Goal: Task Accomplishment & Management: Manage account settings

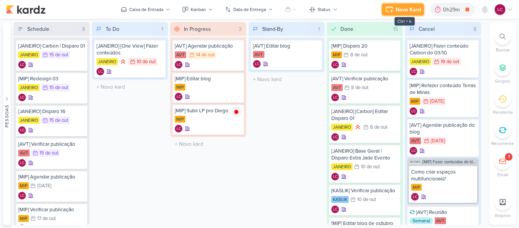
click at [394, 8] on icon at bounding box center [389, 9] width 9 height 9
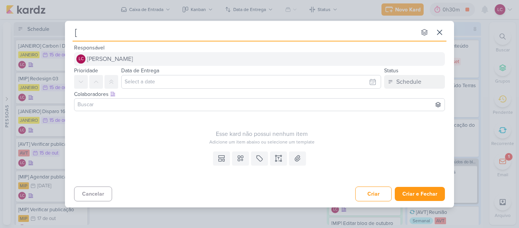
type input "[M"
type input "[MIP"
type input "[MIP]"
type input "[MIP] LP"
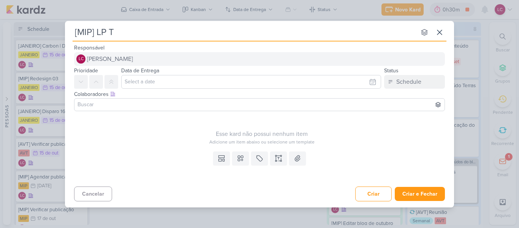
type input "[MIP] LP Te"
type input "[MIP] LP Terras de Minas"
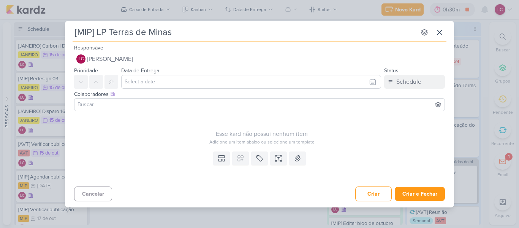
type input "[MIP] LP Terras de Minas"
click at [205, 101] on input at bounding box center [259, 104] width 367 height 9
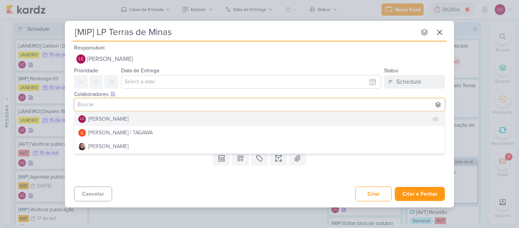
click at [132, 122] on button "LC Laís Costa" at bounding box center [260, 119] width 370 height 14
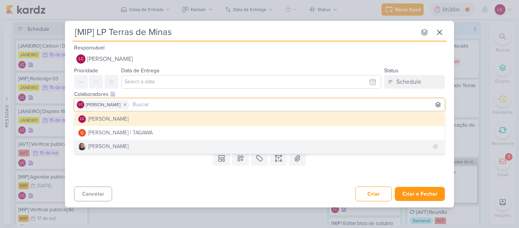
click at [127, 143] on button "[PERSON_NAME]" at bounding box center [260, 147] width 370 height 14
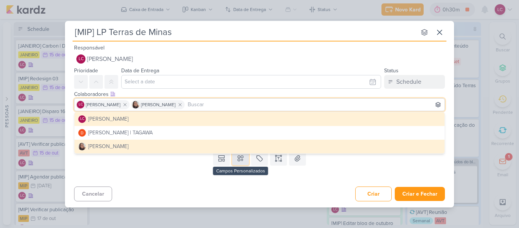
click at [246, 161] on button at bounding box center [240, 158] width 17 height 14
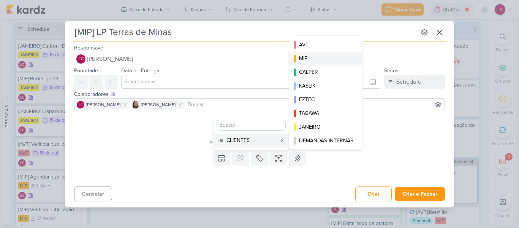
click at [325, 56] on div "MIP" at bounding box center [326, 58] width 54 height 8
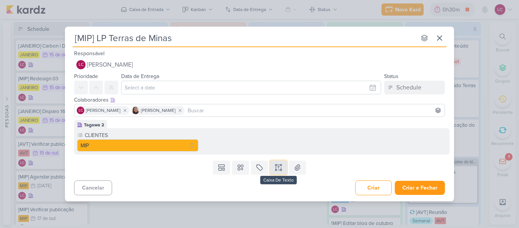
click at [279, 169] on icon at bounding box center [279, 168] width 8 height 8
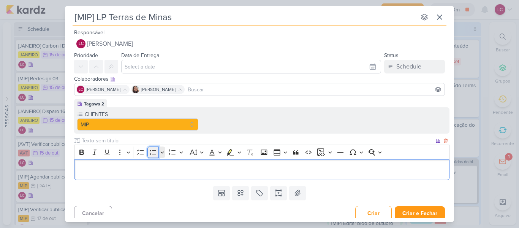
click at [154, 156] on icon "Editor toolbar" at bounding box center [153, 152] width 8 height 8
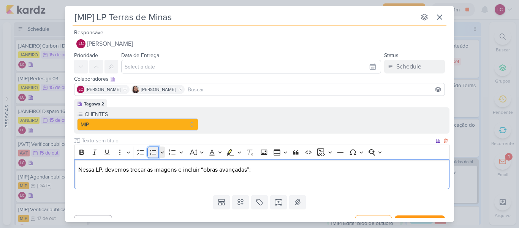
click at [155, 152] on icon "Editor toolbar" at bounding box center [153, 152] width 8 height 8
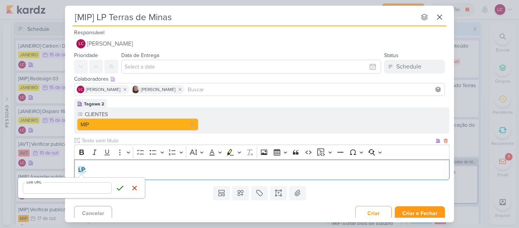
type input "https://empreendimentos.mipconstrutora.com.br/fazendasterrasdeminas"
click button "Save" at bounding box center [119, 187] width 11 height 11
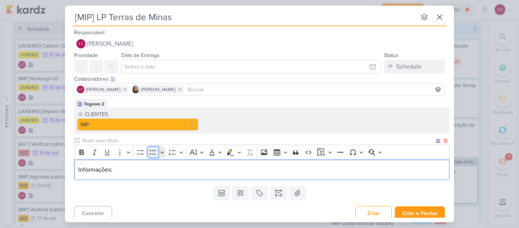
click at [151, 153] on icon "Editor toolbar" at bounding box center [153, 152] width 8 height 8
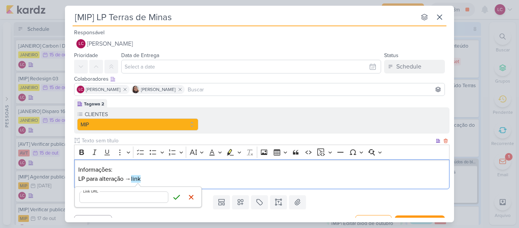
type input "https://empreendimentos.mipconstrutora.com.br/fazendasterrasdeminas"
click button "Save" at bounding box center [176, 196] width 11 height 11
click at [79, 178] on p "LP para alteração → link" at bounding box center [262, 178] width 368 height 9
click at [155, 154] on icon "Editor toolbar" at bounding box center [153, 152] width 6 height 5
click at [155, 181] on li "LP para alteração → link" at bounding box center [266, 178] width 360 height 9
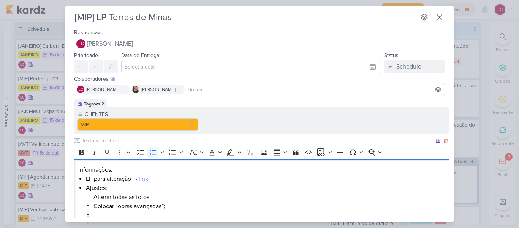
scroll to position [2, 0]
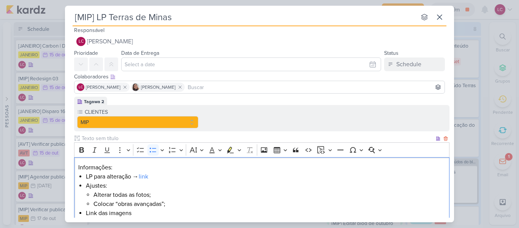
click at [87, 210] on li "Link das imagens" at bounding box center [266, 212] width 360 height 9
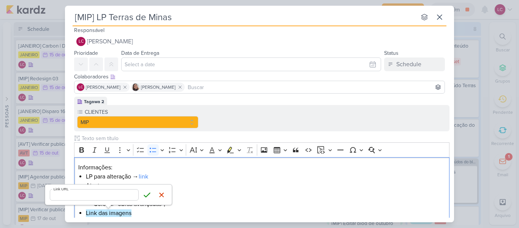
type input "[URL][DOMAIN_NAME]"
click button "Save" at bounding box center [146, 194] width 11 height 11
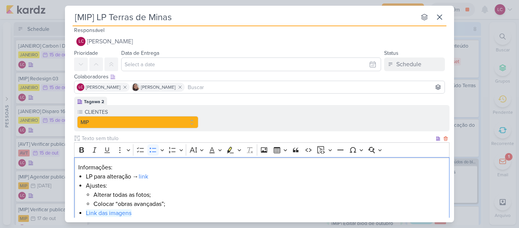
click at [159, 213] on li "Link das imagens" at bounding box center [266, 212] width 360 height 9
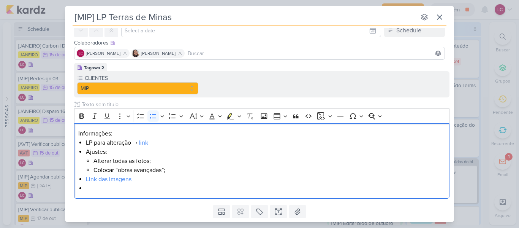
scroll to position [49, 0]
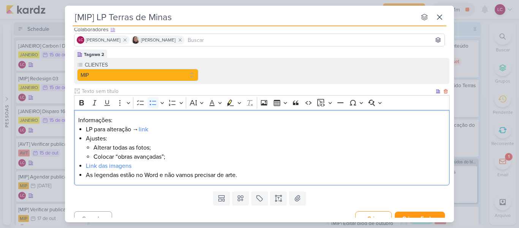
click at [153, 174] on li "As legendas estão no Word e não vamos precisar de arte." at bounding box center [266, 174] width 360 height 9
type input "[URL][DOMAIN_NAME]"
click button "Save" at bounding box center [190, 192] width 11 height 11
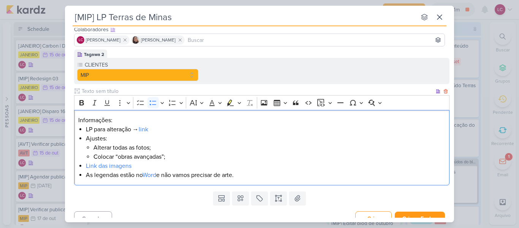
click at [249, 175] on li "As legendas estão no Word e não vamos precisar de arte." at bounding box center [266, 174] width 360 height 9
click at [85, 165] on div "Informações: LP para alteração → link Ajustes: Alterar todas as fotos; Colocar …" at bounding box center [262, 148] width 376 height 76
click at [113, 142] on li "Ajustes: Alterar todas as fotos; Colocar “obras avançadas”; ⁠⁠⁠⁠⁠⁠⁠ Link das im…" at bounding box center [266, 152] width 360 height 37
click at [112, 140] on li "Ajustes: Alterar todas as fotos; Colocar “obras avançadas”; Link das imagens" at bounding box center [266, 152] width 360 height 37
click at [124, 140] on li "Ajustes: Alterar todas as fotos; Colocar “obras avançadas”; Link das imagens" at bounding box center [266, 152] width 360 height 37
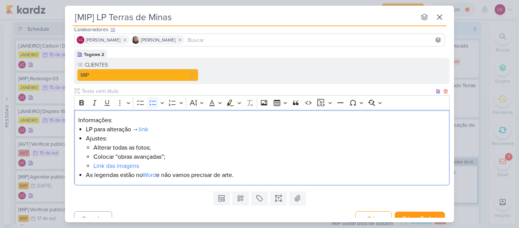
click at [121, 137] on li "Ajustes: Alterar todas as fotos; Colocar “obras avançadas”; Link das imagens" at bounding box center [266, 152] width 360 height 37
drag, startPoint x: 116, startPoint y: 139, endPoint x: 108, endPoint y: 137, distance: 7.5
click at [115, 139] on li "Ajustes: Alterar todas as fotos; Colocar “obras avançadas”; Link das imagens" at bounding box center [266, 152] width 360 height 37
click at [103, 137] on li "Ajustes: Alterar todas as fotos; Colocar “obras avançadas”; Link das imagens" at bounding box center [266, 152] width 360 height 37
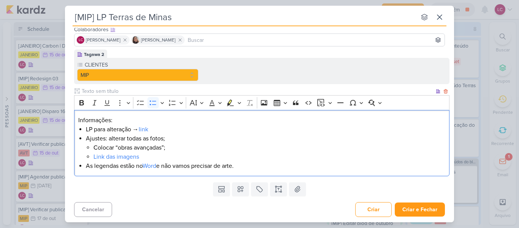
click at [165, 141] on li "Ajustes: alterar todas as fotos; Colocar “obras avançadas”; Link das imagens" at bounding box center [266, 147] width 360 height 27
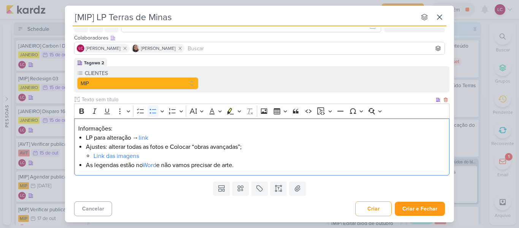
scroll to position [41, 0]
click at [226, 154] on li "Link das imagens" at bounding box center [270, 155] width 352 height 9
click at [254, 161] on li "As legendas estão no Word e não vamos precisar de arte." at bounding box center [270, 164] width 352 height 9
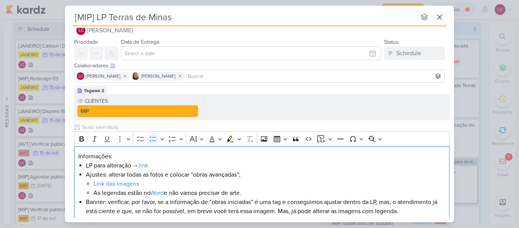
scroll to position [0, 0]
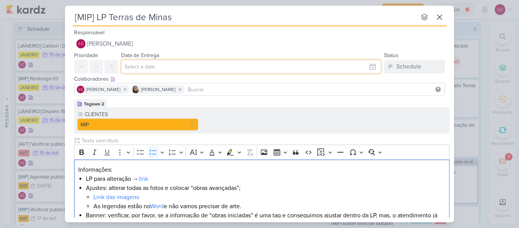
click at [174, 72] on input "text" at bounding box center [251, 67] width 260 height 14
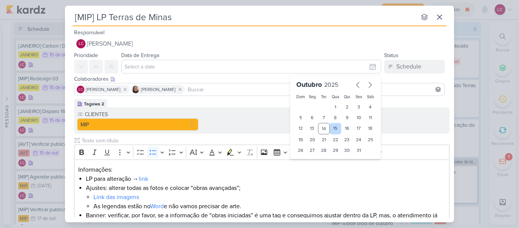
click at [333, 129] on div "15" at bounding box center [336, 128] width 12 height 11
type input "15 de outubro de 2025 às 23:59"
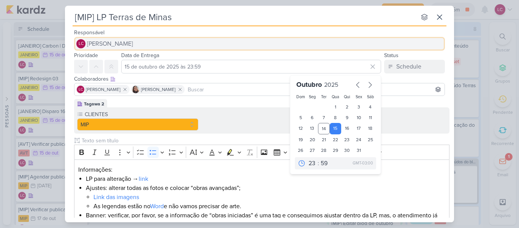
click at [273, 46] on button "LC Laís Costa" at bounding box center [259, 44] width 371 height 14
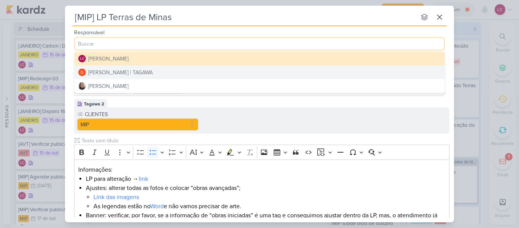
click at [191, 75] on button "[PERSON_NAME] | TAGAWA" at bounding box center [260, 72] width 370 height 14
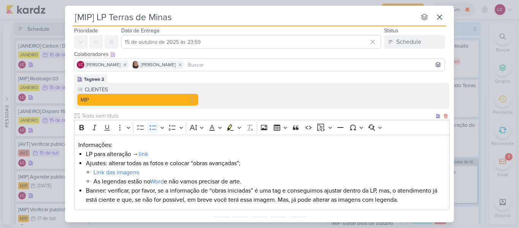
scroll to position [38, 0]
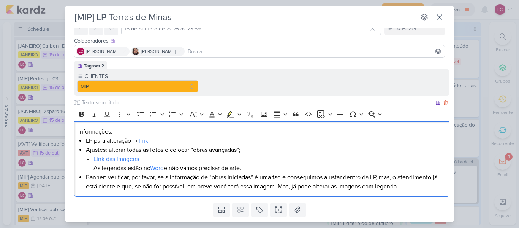
click at [77, 131] on div "Informações: LP para alteração → link Ajustes: alterar todas as fotos e colocar…" at bounding box center [262, 159] width 376 height 76
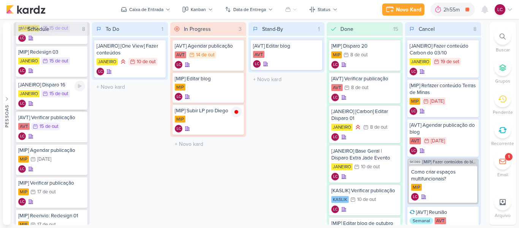
scroll to position [101, 0]
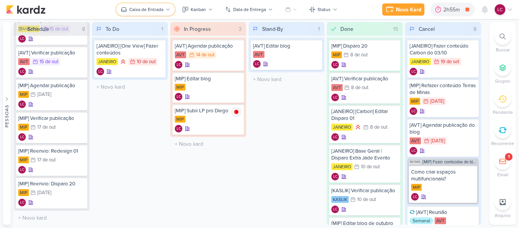
click at [167, 8] on icon at bounding box center [168, 9] width 5 height 5
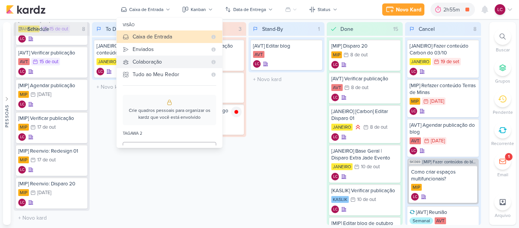
click at [159, 59] on div "Colaboração" at bounding box center [170, 62] width 75 height 8
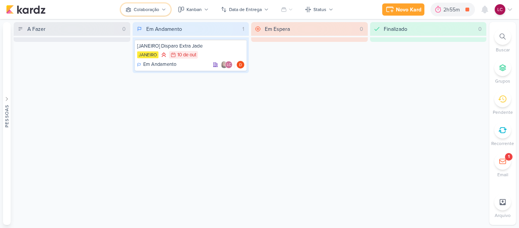
click at [146, 13] on div "Colaboração" at bounding box center [146, 9] width 25 height 7
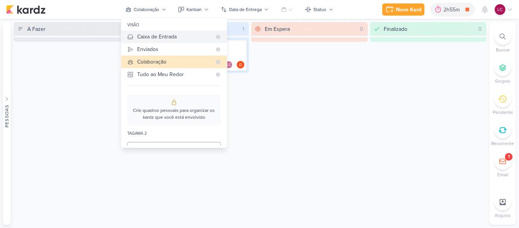
click at [155, 38] on div "Caixa de Entrada" at bounding box center [174, 37] width 75 height 8
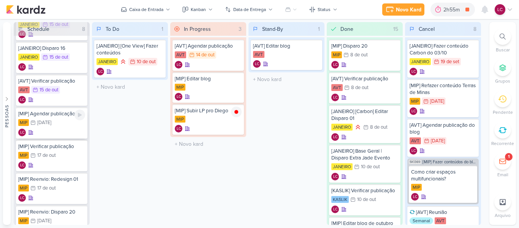
scroll to position [0, 0]
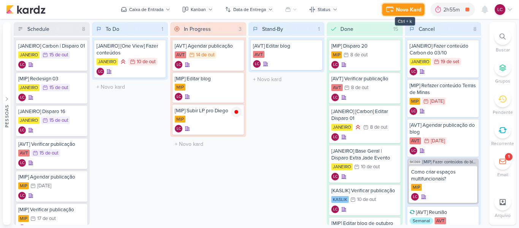
click at [401, 13] on div "Novo Kard" at bounding box center [408, 10] width 25 height 8
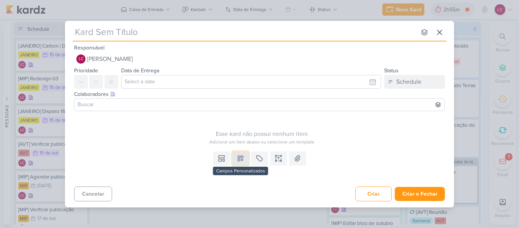
click at [238, 165] on button at bounding box center [240, 158] width 17 height 14
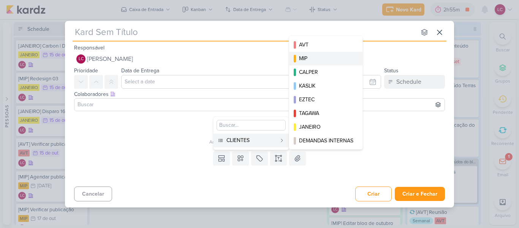
click at [324, 57] on div "MIP" at bounding box center [326, 58] width 54 height 8
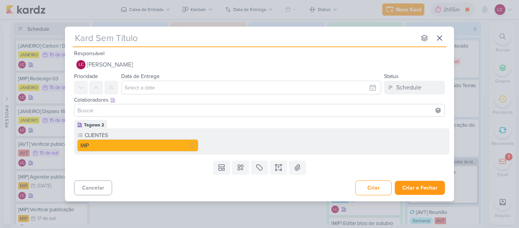
click at [121, 37] on input "text" at bounding box center [245, 38] width 344 height 14
type input "[M"
type input "[MIP"
type input "[MIP]"
type input "[MIP] LP"
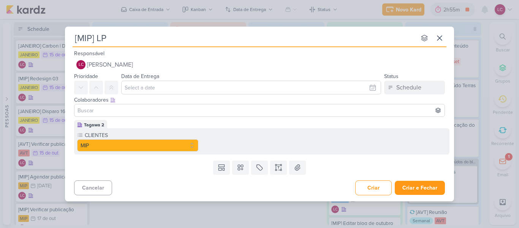
type input "[MIP] LP"
type input "[MIP] LP T"
type input "[MIP] LP Teras de"
type input "[MIP] LP Teras"
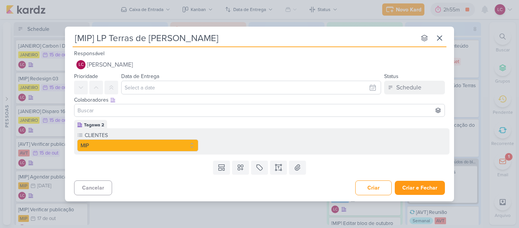
type input "[MIP] LP Terras de Minas"
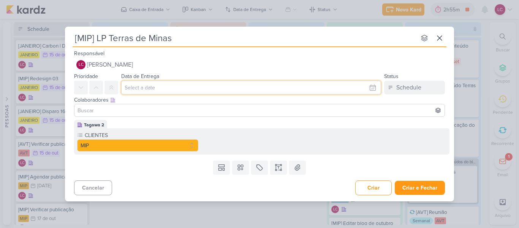
click at [144, 90] on input "text" at bounding box center [251, 88] width 260 height 14
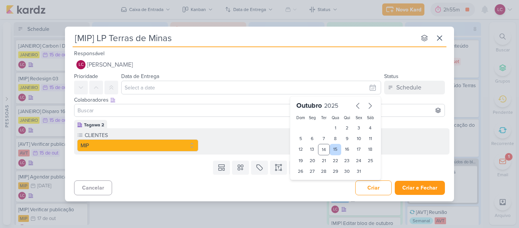
click at [332, 144] on div "15" at bounding box center [336, 149] width 12 height 11
type input "15 de outubro de 2025 às 23:59"
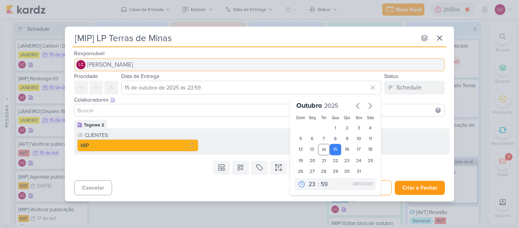
click at [133, 62] on button "LC Laís Costa" at bounding box center [259, 65] width 371 height 14
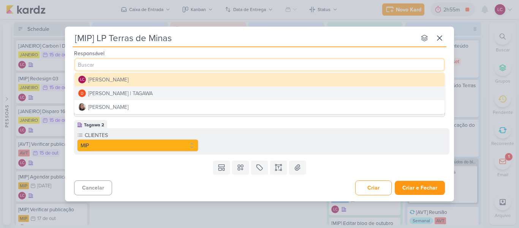
click at [136, 90] on div "[PERSON_NAME] | TAGAWA" at bounding box center [120, 93] width 65 height 8
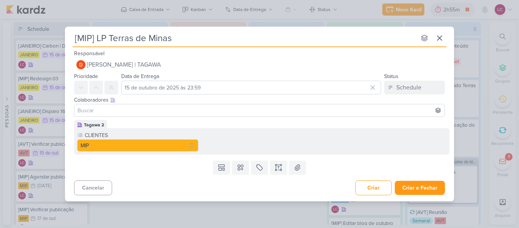
click at [154, 110] on input at bounding box center [259, 110] width 367 height 9
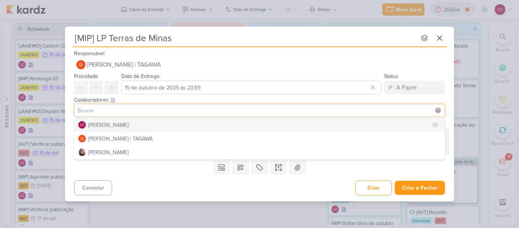
click at [133, 126] on button "LC Laís Costa" at bounding box center [260, 125] width 370 height 14
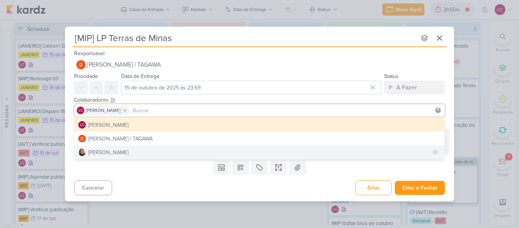
click at [135, 149] on button "[PERSON_NAME]" at bounding box center [260, 152] width 370 height 14
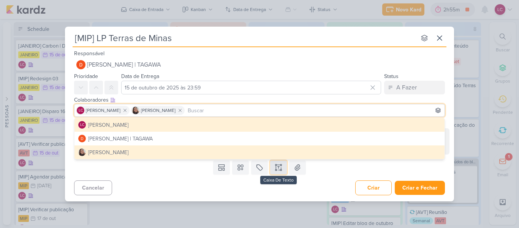
click at [285, 162] on button at bounding box center [278, 167] width 17 height 14
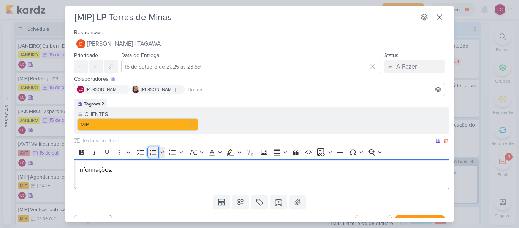
click at [151, 153] on icon "Editor toolbar" at bounding box center [153, 152] width 8 height 8
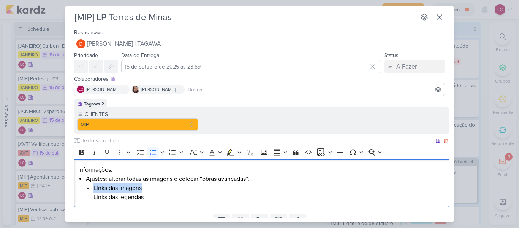
drag, startPoint x: 93, startPoint y: 187, endPoint x: 151, endPoint y: 192, distance: 58.4
click at [151, 192] on li "Ajustes: alterar todas as imagens e colocar “obras avançadas”. Links das imagen…" at bounding box center [266, 187] width 360 height 27
type input "[URL][DOMAIN_NAME]"
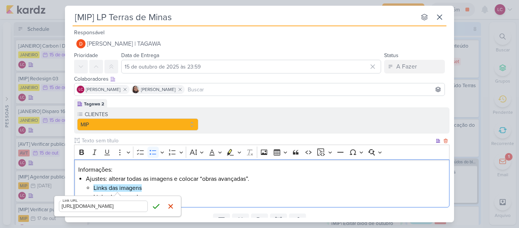
scroll to position [0, 120]
click button "Save" at bounding box center [156, 205] width 11 height 11
click at [192, 203] on div "Informações: Ajustes: alterar todas as imagens e colocar “obras avançadas”. Lin…" at bounding box center [262, 183] width 376 height 48
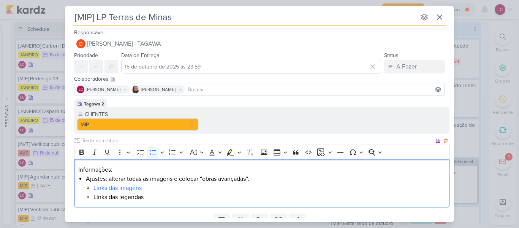
click at [92, 197] on li "Ajustes: alterar todas as imagens e colocar “obras avançadas”. Links das imagen…" at bounding box center [266, 187] width 360 height 27
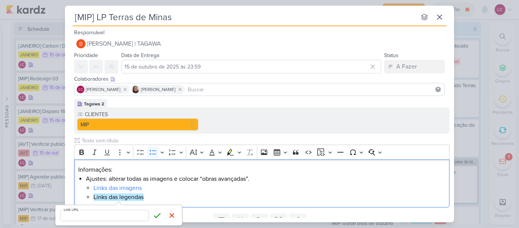
type input "[URL][DOMAIN_NAME]"
click button "Save" at bounding box center [157, 215] width 11 height 11
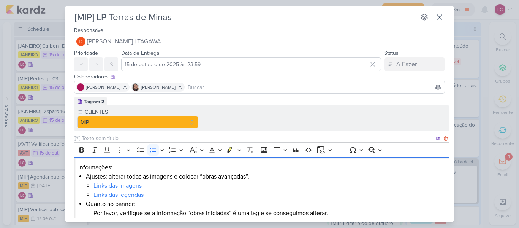
scroll to position [11, 0]
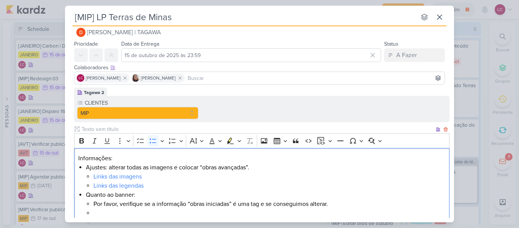
click at [323, 203] on li "Por favor, verifique se a informação “obras iniciadas” é uma tag e se conseguim…" at bounding box center [270, 203] width 352 height 9
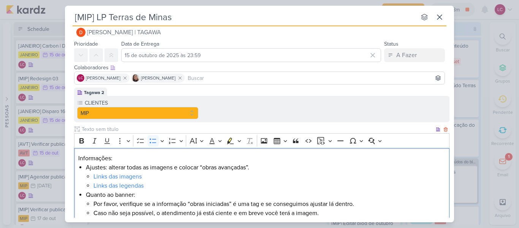
click at [93, 201] on li "Quanto ao banner: Por favor, verifique se a informação “obras iniciadas” é uma …" at bounding box center [266, 203] width 360 height 27
click at [343, 210] on li "Caso não seja possível, o atendimento já está ciente e em breve você terá a ima…" at bounding box center [270, 212] width 352 height 9
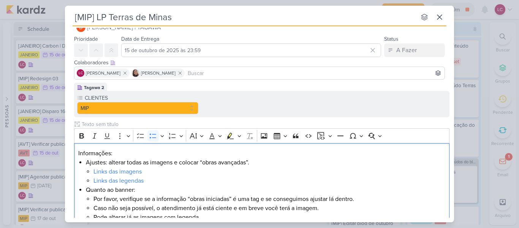
scroll to position [0, 0]
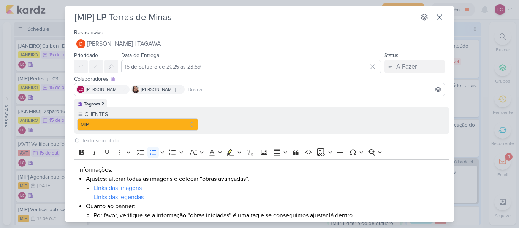
click at [104, 68] on div at bounding box center [96, 67] width 44 height 14
click at [111, 63] on button at bounding box center [112, 67] width 14 height 14
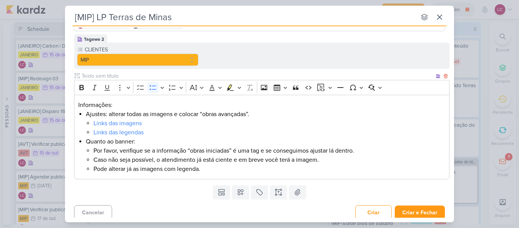
scroll to position [68, 0]
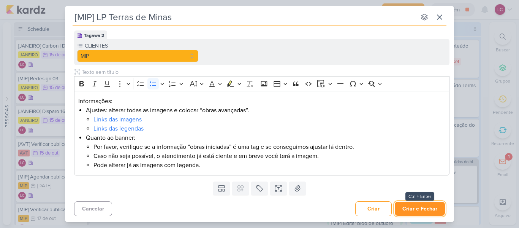
click at [415, 207] on button "Criar e Fechar" at bounding box center [420, 209] width 50 height 14
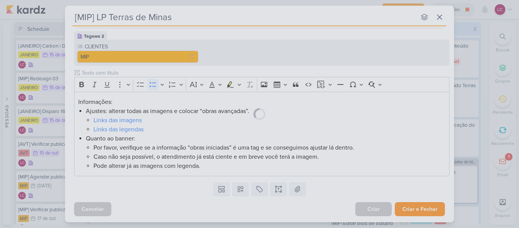
scroll to position [0, 0]
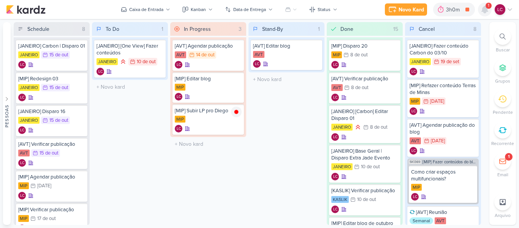
click at [487, 11] on icon at bounding box center [485, 9] width 6 height 7
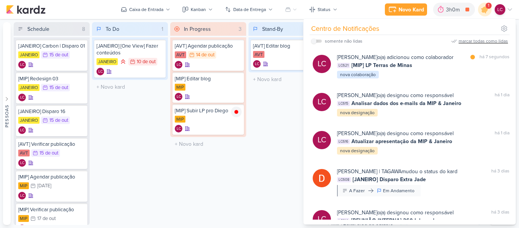
click at [473, 43] on div "marcar todas como lidas" at bounding box center [483, 41] width 49 height 7
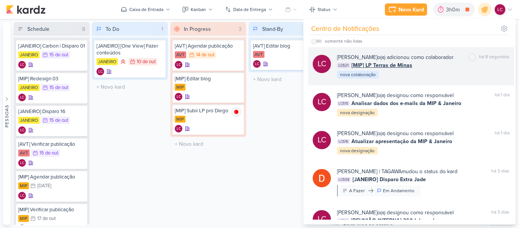
click at [384, 59] on div "[PERSON_NAME] o(a) adicionou como colaborador" at bounding box center [395, 57] width 117 height 8
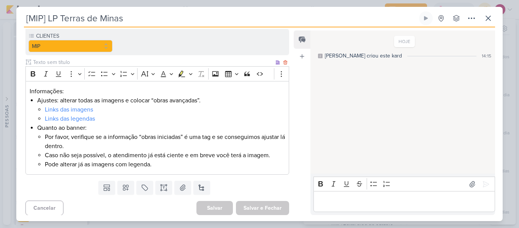
scroll to position [81, 0]
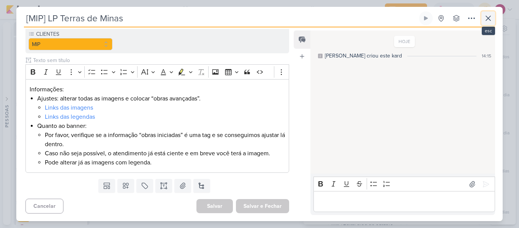
click at [494, 16] on button at bounding box center [489, 18] width 14 height 14
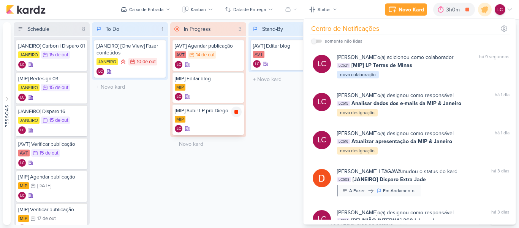
click at [237, 112] on icon at bounding box center [237, 112] width 4 height 4
click at [275, 104] on div "Stand-By 1 Mover Para Esquerda Mover Para Direita [GEOGRAPHIC_DATA] [AVT] Edita…" at bounding box center [287, 123] width 76 height 203
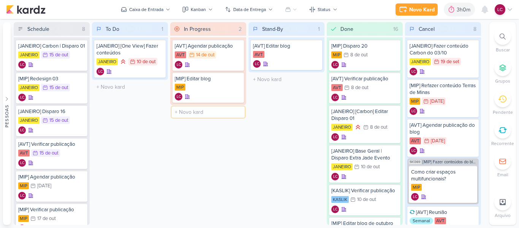
click at [203, 114] on input "text" at bounding box center [208, 111] width 73 height 11
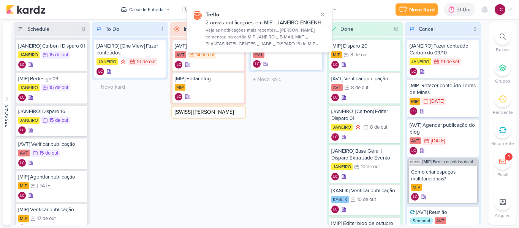
type input "[SWISS] Reunião alinhamento"
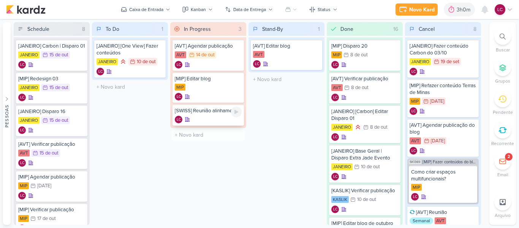
click at [221, 116] on div "LC" at bounding box center [208, 120] width 67 height 8
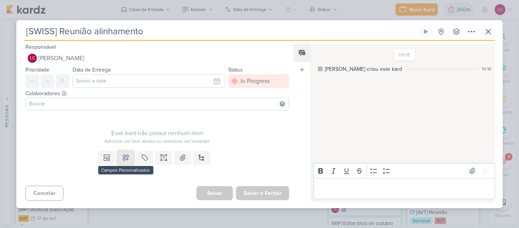
click at [125, 157] on icon at bounding box center [125, 157] width 5 height 5
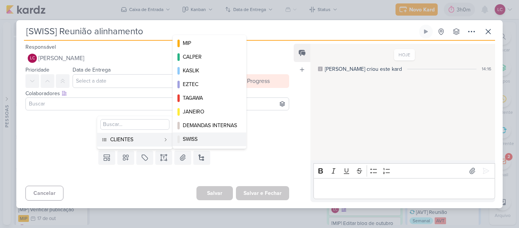
scroll to position [5, 0]
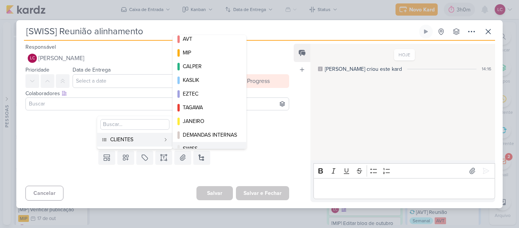
click at [203, 137] on div "AVT MIP CALPER [GEOGRAPHIC_DATA] EZTEC [GEOGRAPHIC_DATA]" at bounding box center [210, 92] width 74 height 114
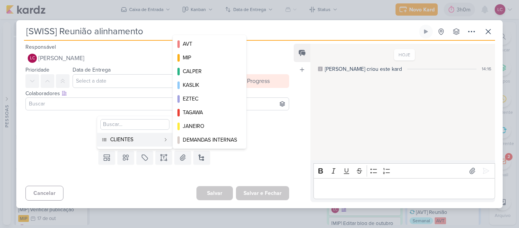
click at [149, 143] on button "CLIENTES" at bounding box center [134, 140] width 75 height 14
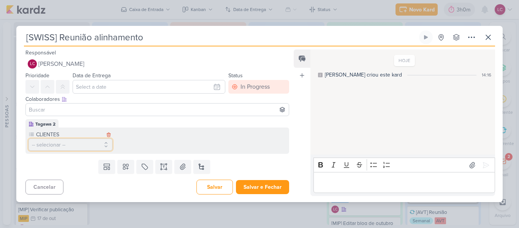
click at [88, 145] on button "-- selecionar --" at bounding box center [71, 144] width 84 height 12
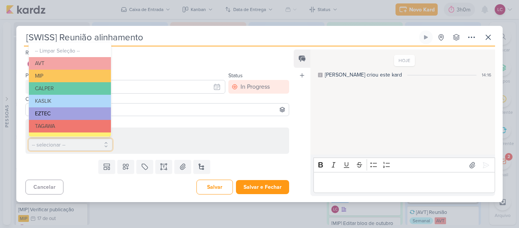
scroll to position [36, 0]
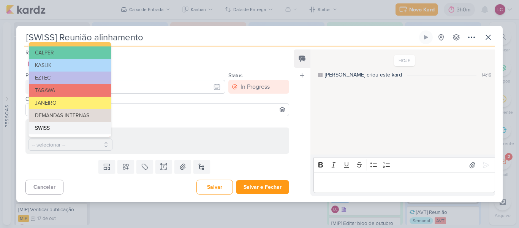
click at [71, 127] on button "SWISS" at bounding box center [70, 128] width 82 height 13
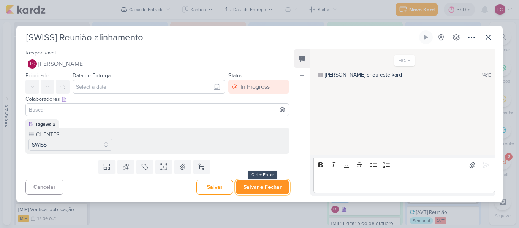
click at [251, 187] on button "Salvar e Fechar" at bounding box center [262, 187] width 53 height 14
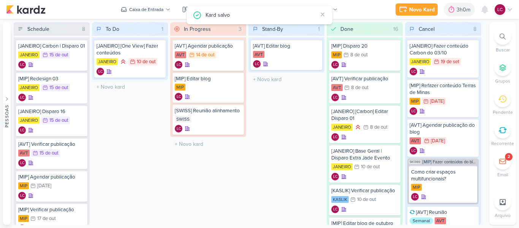
click at [257, 145] on div "Stand-By 1 Mover Para Esquerda Mover Para Direita [GEOGRAPHIC_DATA] [AVT] Edita…" at bounding box center [287, 123] width 76 height 203
click at [240, 113] on div at bounding box center [236, 111] width 11 height 11
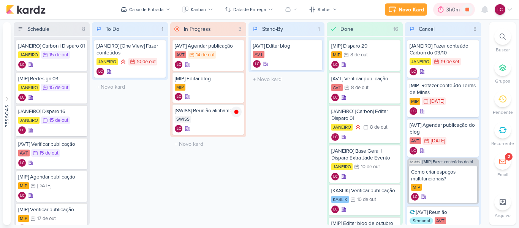
click at [452, 8] on div "3h0m" at bounding box center [454, 10] width 16 height 8
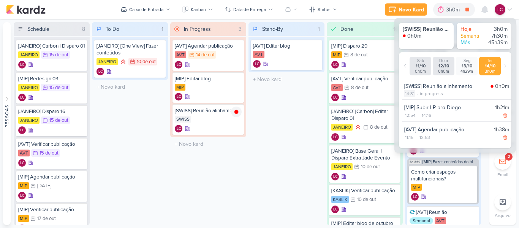
click at [413, 94] on div "14:31" at bounding box center [410, 93] width 11 height 7
select select "14"
click at [425, 103] on select "00 01 02 03 04 05 06 07 08 09 10 11 12 13 14 15 16 17 18 19 20 21 22 23 24 25 2…" at bounding box center [423, 102] width 11 height 9
select select "30"
click at [418, 98] on select "00 01 02 03 04 05 06 07 08 09 10 11 12 13 14 15 16 17 18 19 20 21 22 23 24 25 2…" at bounding box center [423, 102] width 11 height 9
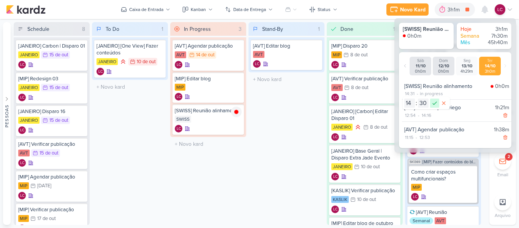
click at [434, 103] on icon at bounding box center [434, 102] width 9 height 9
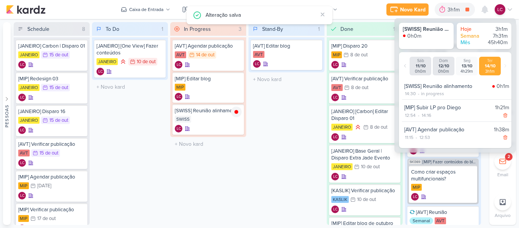
click at [289, 141] on div "Stand-By 1 Mover Para Esquerda Mover Para Direita [GEOGRAPHIC_DATA] [AVT] Edita…" at bounding box center [287, 123] width 76 height 203
